Goal: Transaction & Acquisition: Subscribe to service/newsletter

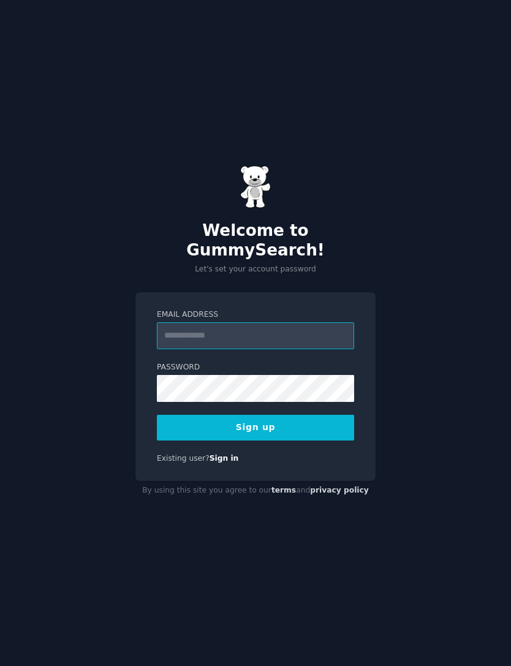
click at [178, 347] on input "Email Address" at bounding box center [255, 335] width 197 height 27
type input "*"
type input "*********"
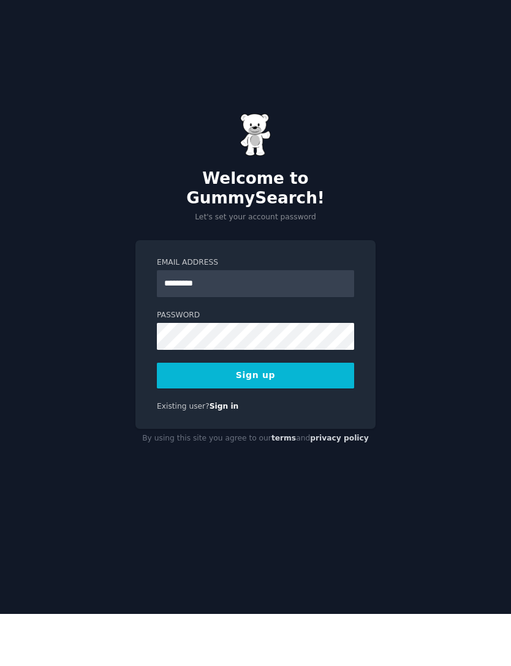
click at [329, 415] on button "Sign up" at bounding box center [255, 428] width 197 height 26
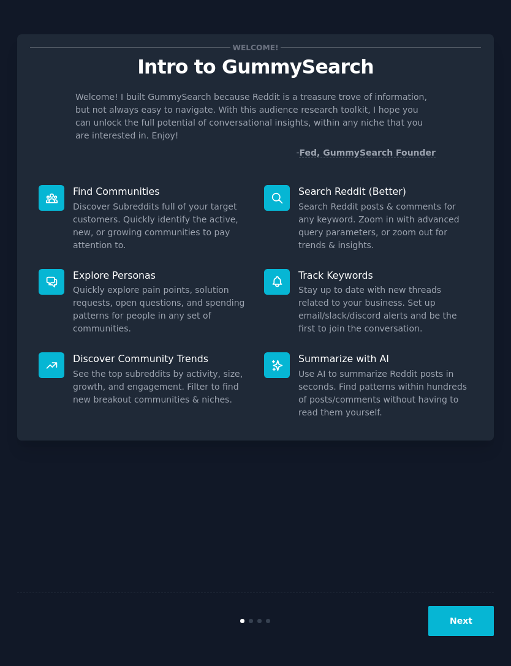
click at [484, 641] on div "Next" at bounding box center [255, 620] width 476 height 56
click at [488, 636] on button "Next" at bounding box center [461, 621] width 66 height 30
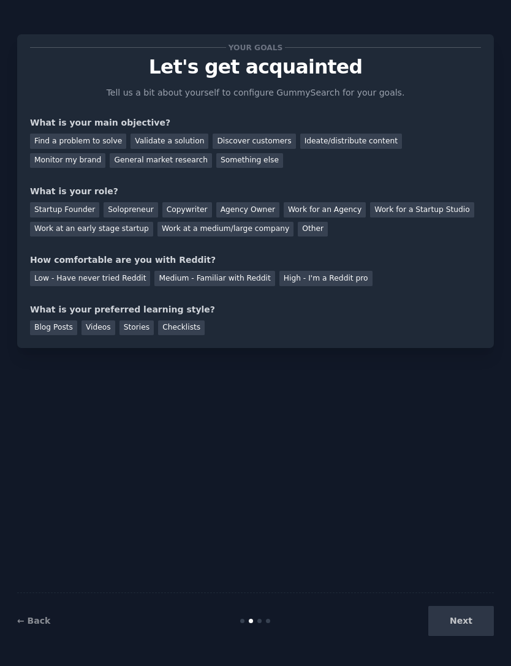
click at [483, 636] on div "Next" at bounding box center [414, 621] width 159 height 30
click at [471, 622] on div "Next" at bounding box center [414, 621] width 159 height 30
click at [108, 143] on div "Find a problem to solve" at bounding box center [78, 141] width 96 height 15
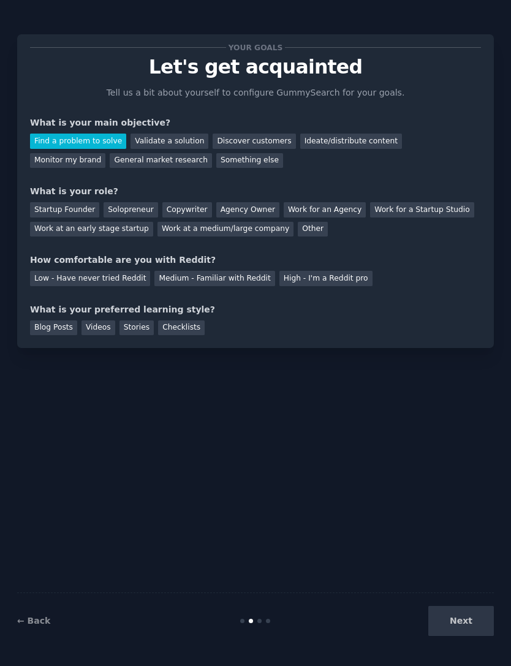
click at [143, 207] on div "Solopreneur" at bounding box center [130, 209] width 54 height 15
click at [90, 208] on div "Startup Founder" at bounding box center [64, 209] width 69 height 15
click at [131, 205] on div "Solopreneur" at bounding box center [130, 209] width 54 height 15
click at [233, 271] on div "Medium - Familiar with Reddit" at bounding box center [214, 278] width 120 height 15
click at [59, 324] on div "Blog Posts" at bounding box center [53, 327] width 47 height 15
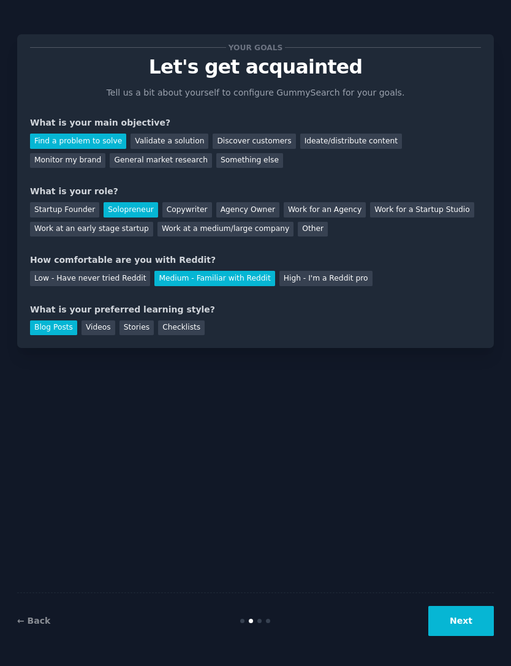
click at [468, 636] on button "Next" at bounding box center [461, 621] width 66 height 30
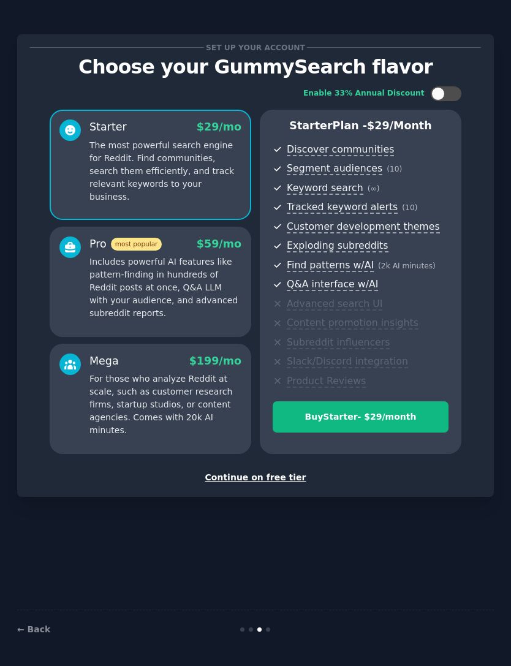
click at [446, 100] on div at bounding box center [446, 93] width 31 height 15
click at [450, 96] on div at bounding box center [453, 93] width 13 height 13
click at [451, 95] on div at bounding box center [452, 94] width 6 height 6
checkbox input "true"
click at [266, 473] on div "Continue on free tier" at bounding box center [255, 477] width 451 height 13
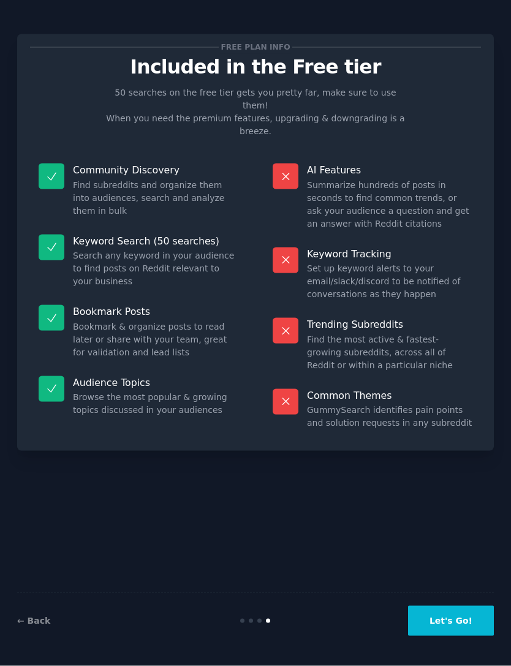
scroll to position [39, 0]
click at [461, 621] on button "Let's Go!" at bounding box center [451, 621] width 86 height 30
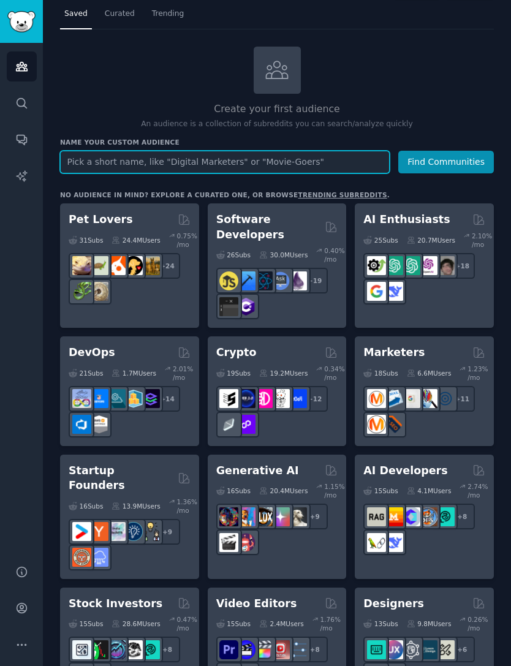
scroll to position [31, 0]
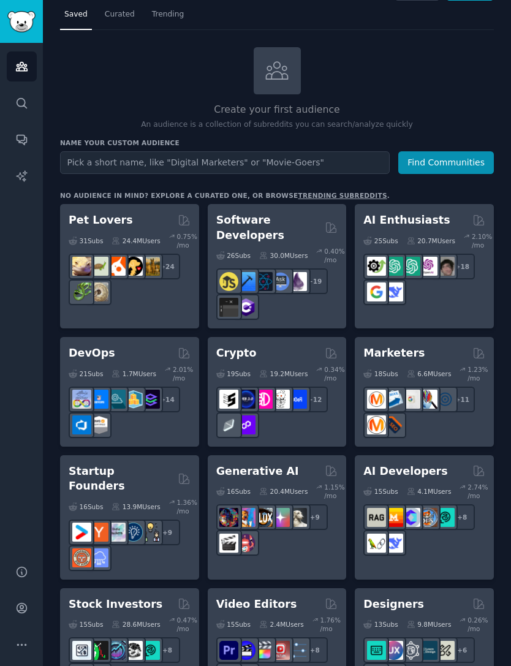
click at [335, 192] on link "trending subreddits" at bounding box center [342, 195] width 89 height 7
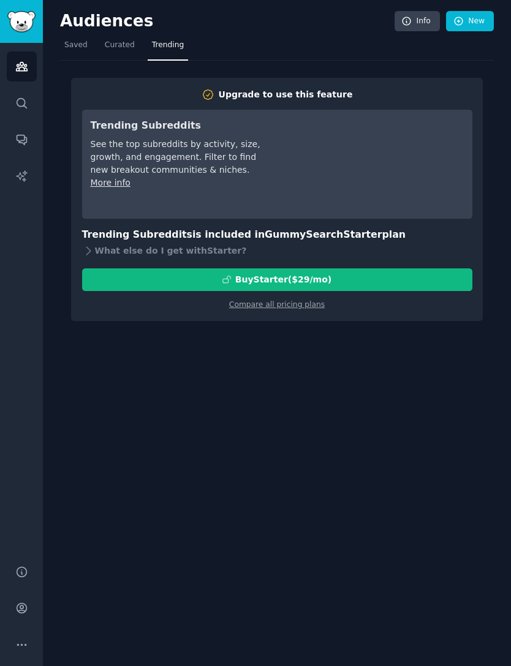
click at [113, 36] on link "Curated" at bounding box center [119, 48] width 39 height 25
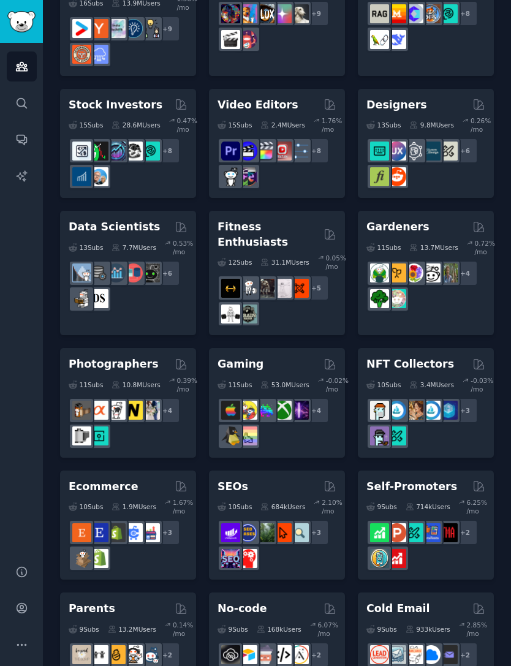
scroll to position [405, 0]
